Goal: Transaction & Acquisition: Purchase product/service

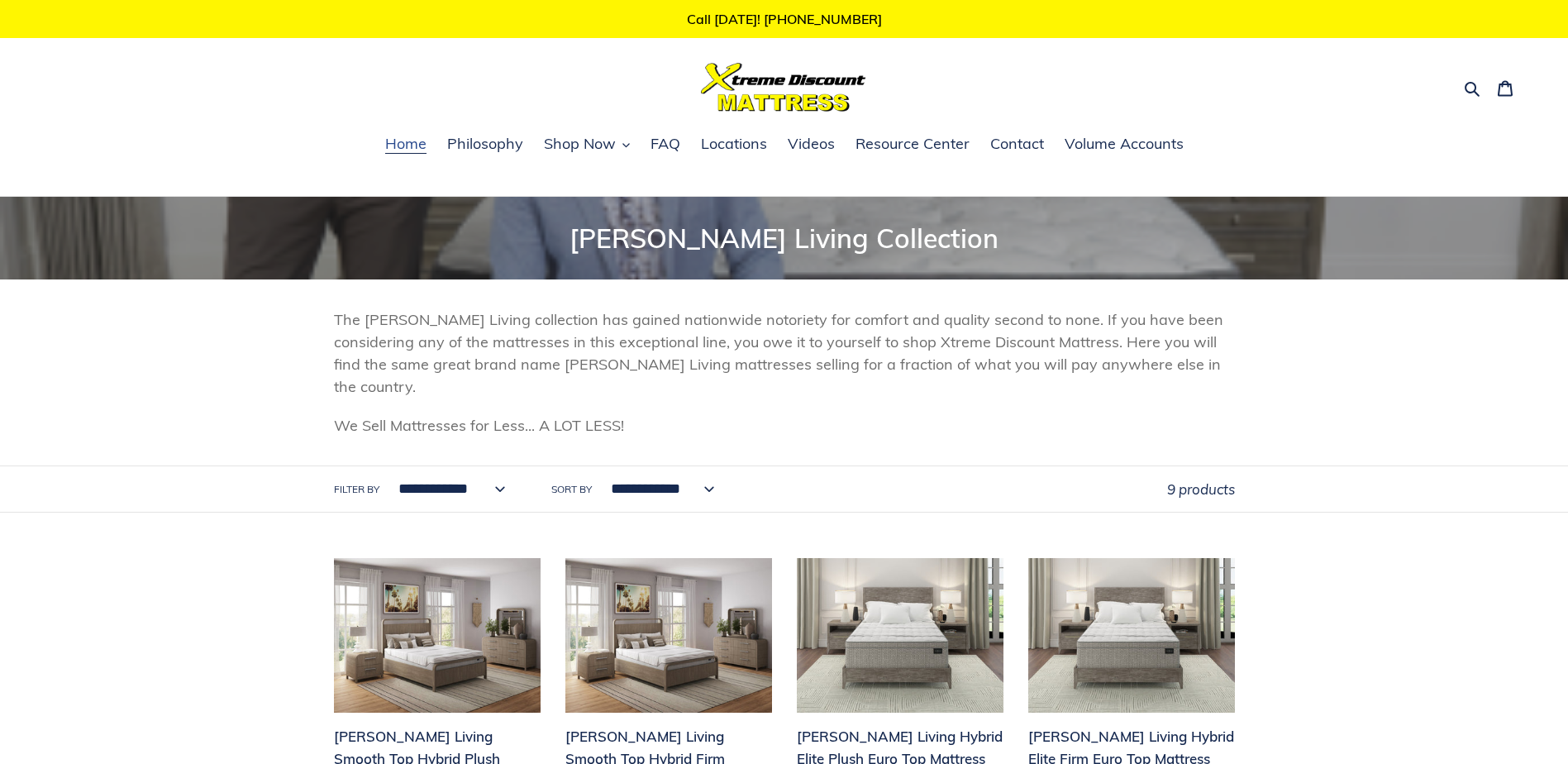
click at [412, 136] on span "Home" at bounding box center [406, 143] width 41 height 19
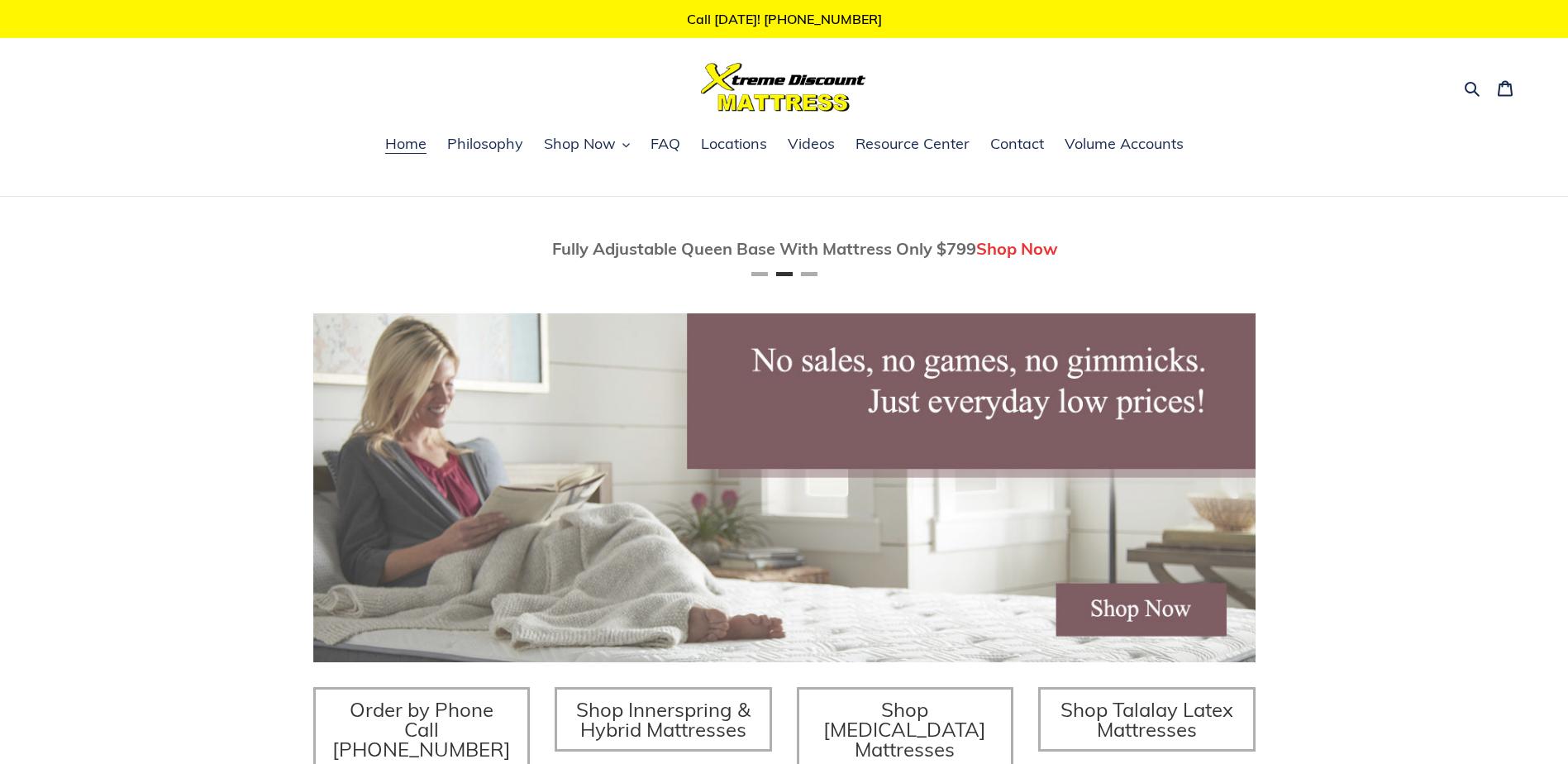
scroll to position [0, 942]
click at [747, 148] on span "Locations" at bounding box center [734, 143] width 66 height 19
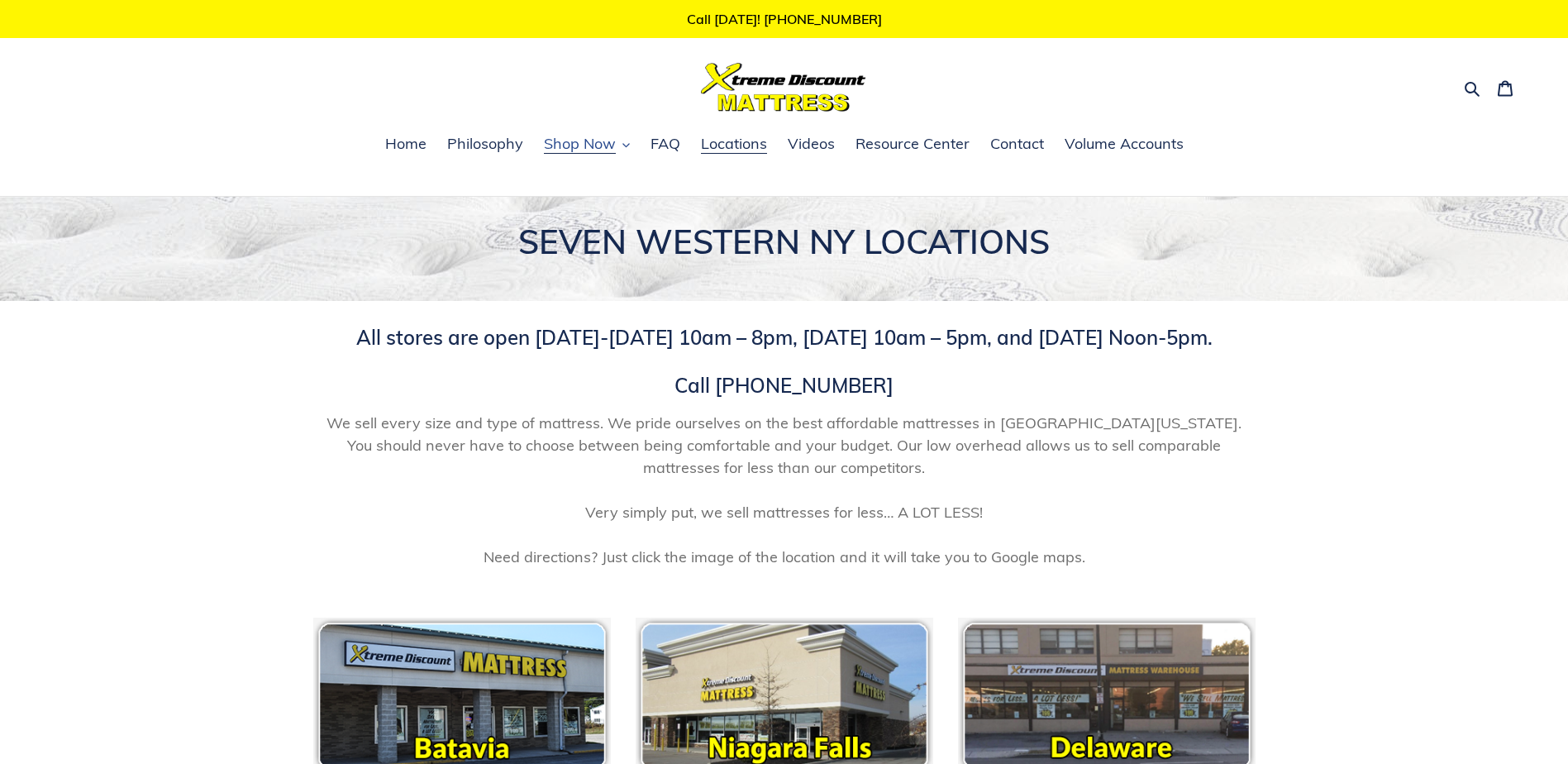
click at [572, 144] on span "Shop Now" at bounding box center [579, 143] width 72 height 19
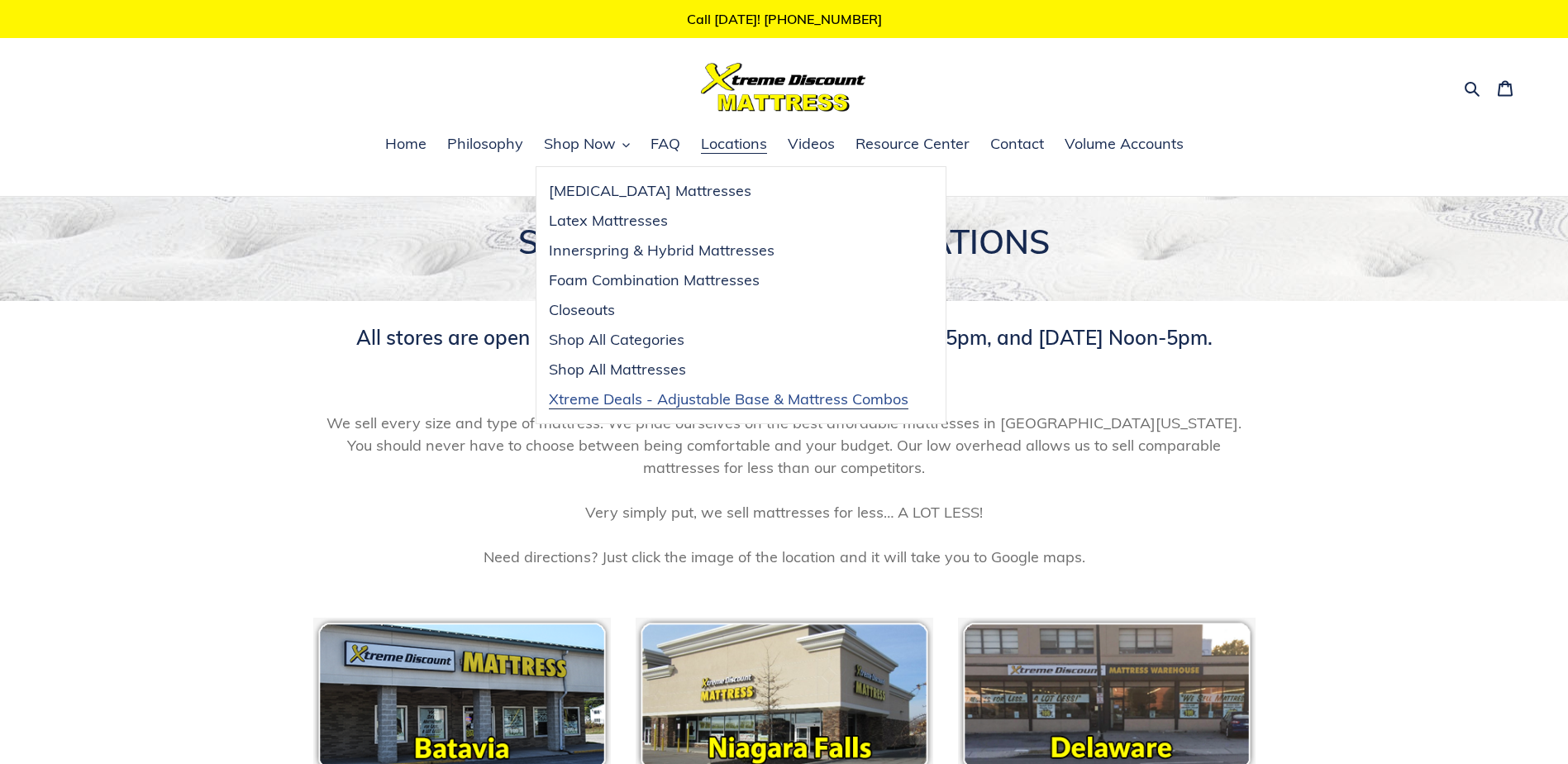
click at [687, 404] on span "Xtreme Deals - Adjustable Base & Mattress Combos" at bounding box center [728, 399] width 360 height 19
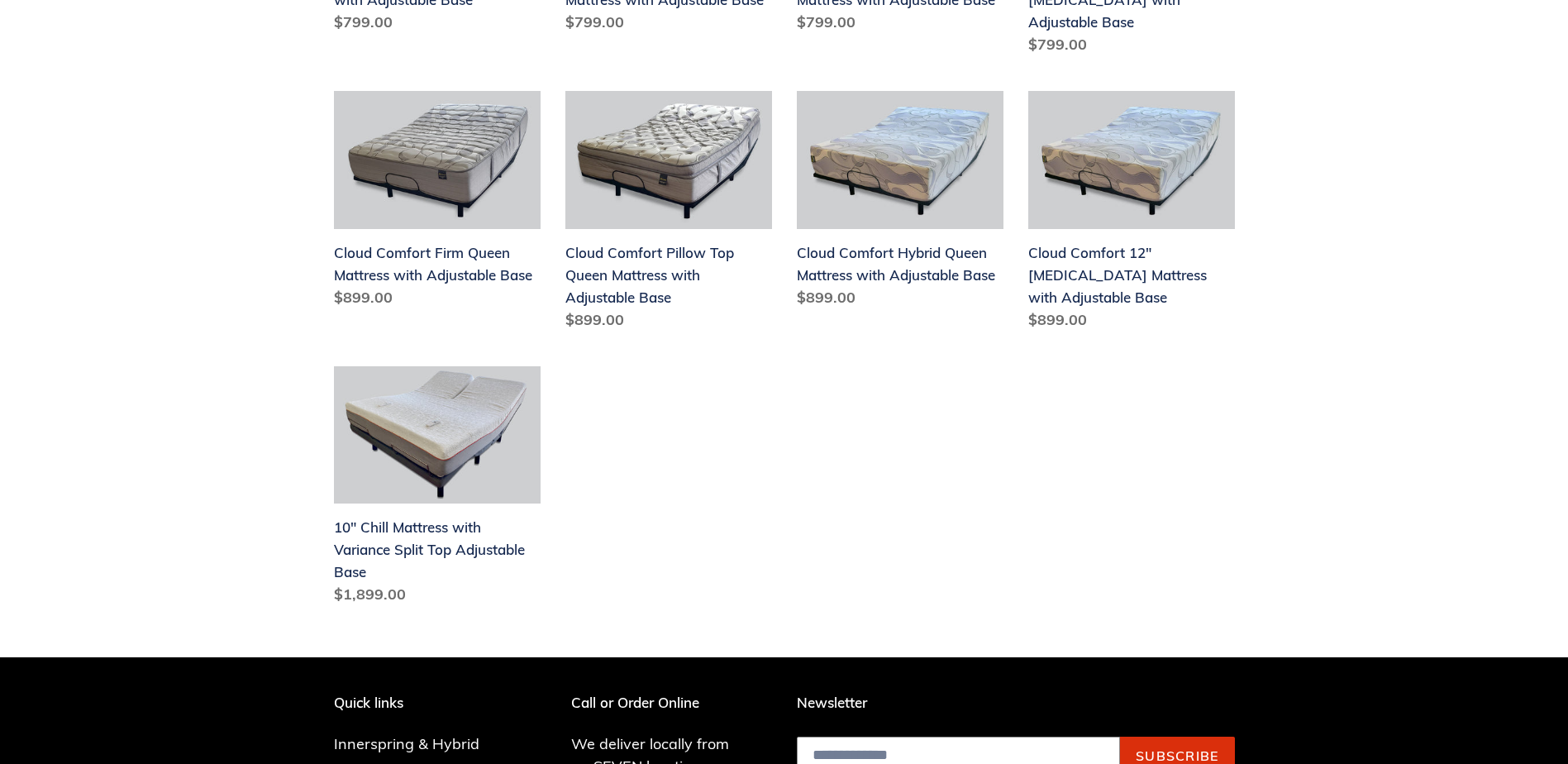
scroll to position [557, 0]
